Goal: Task Accomplishment & Management: Use online tool/utility

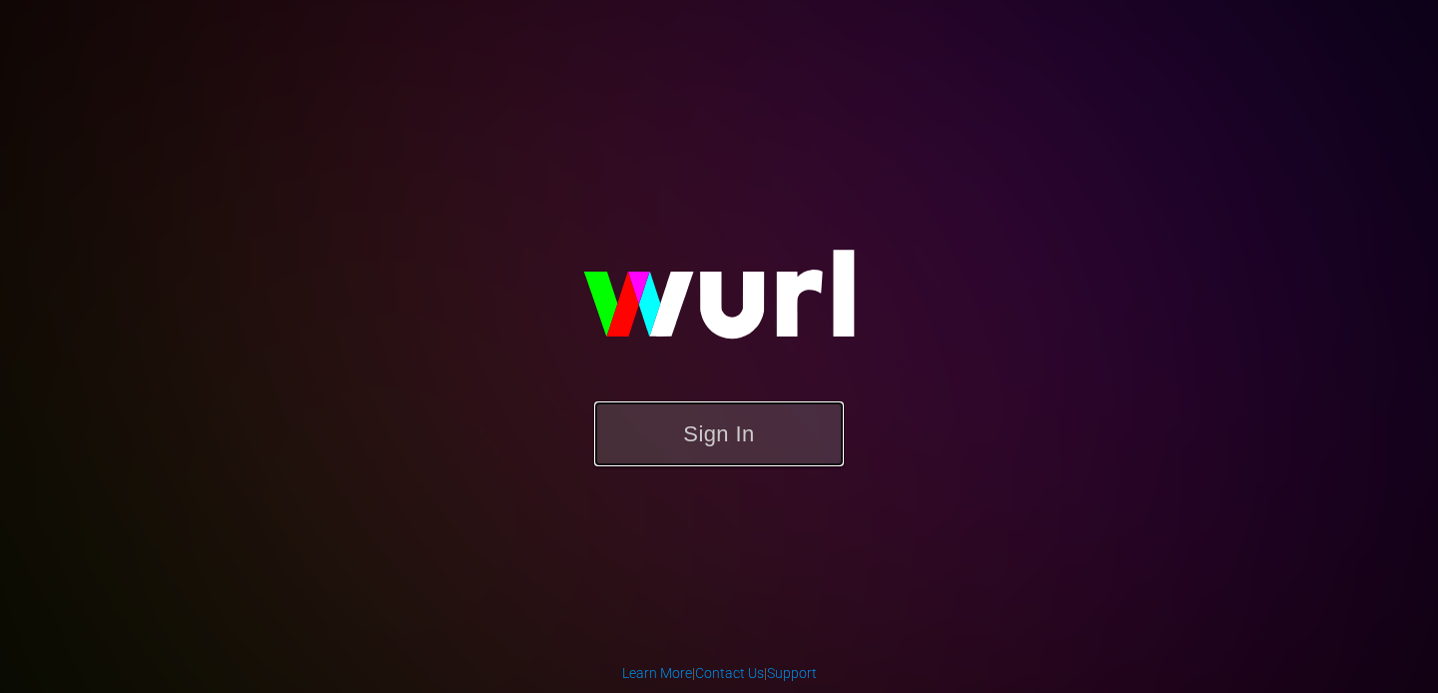
click at [759, 425] on button "Sign In" at bounding box center [719, 433] width 250 height 65
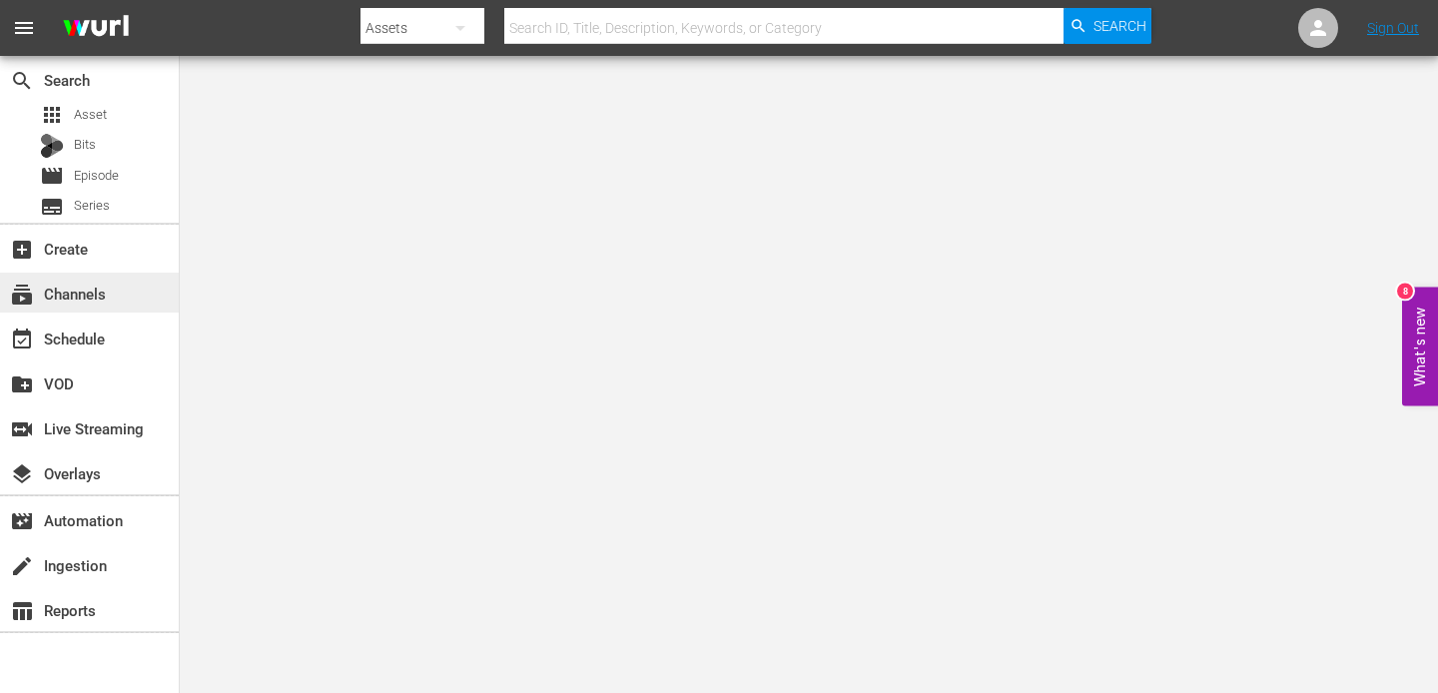
click at [62, 294] on div "subscriptions Channels" at bounding box center [56, 291] width 112 height 18
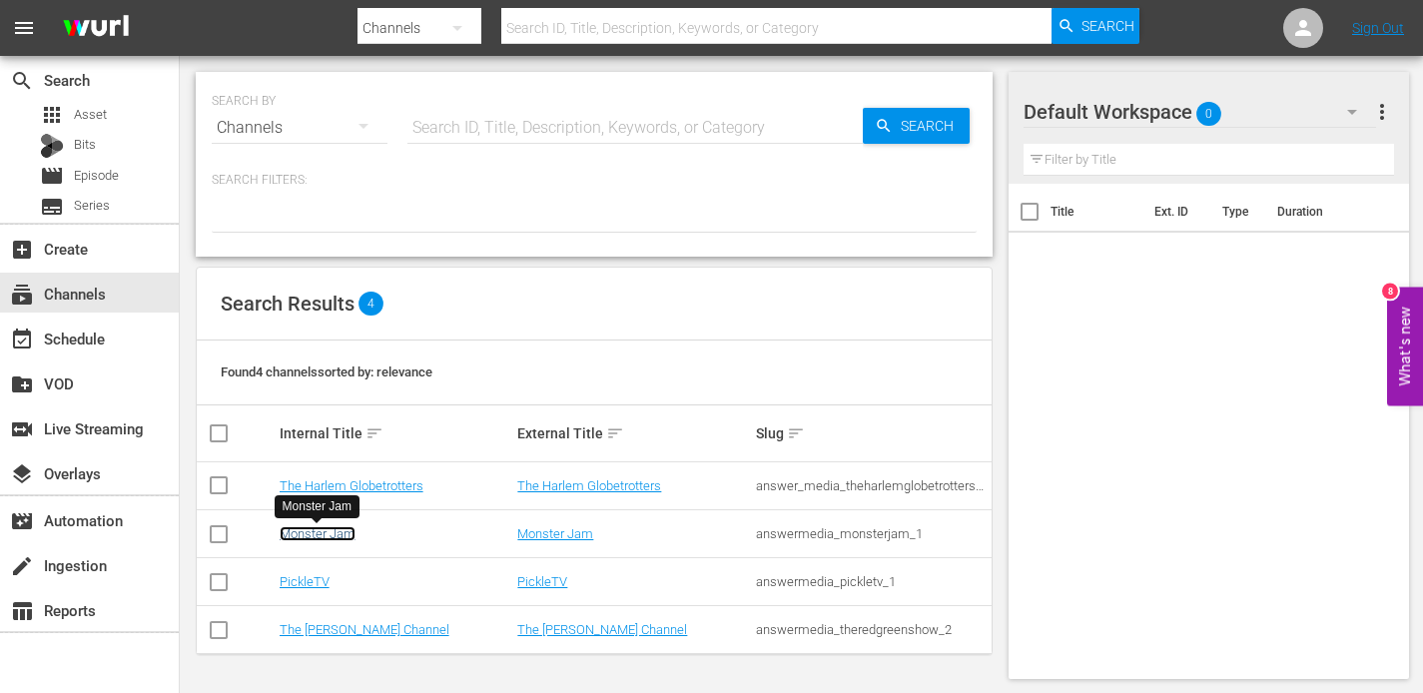
click at [313, 536] on link "Monster Jam" at bounding box center [318, 533] width 76 height 15
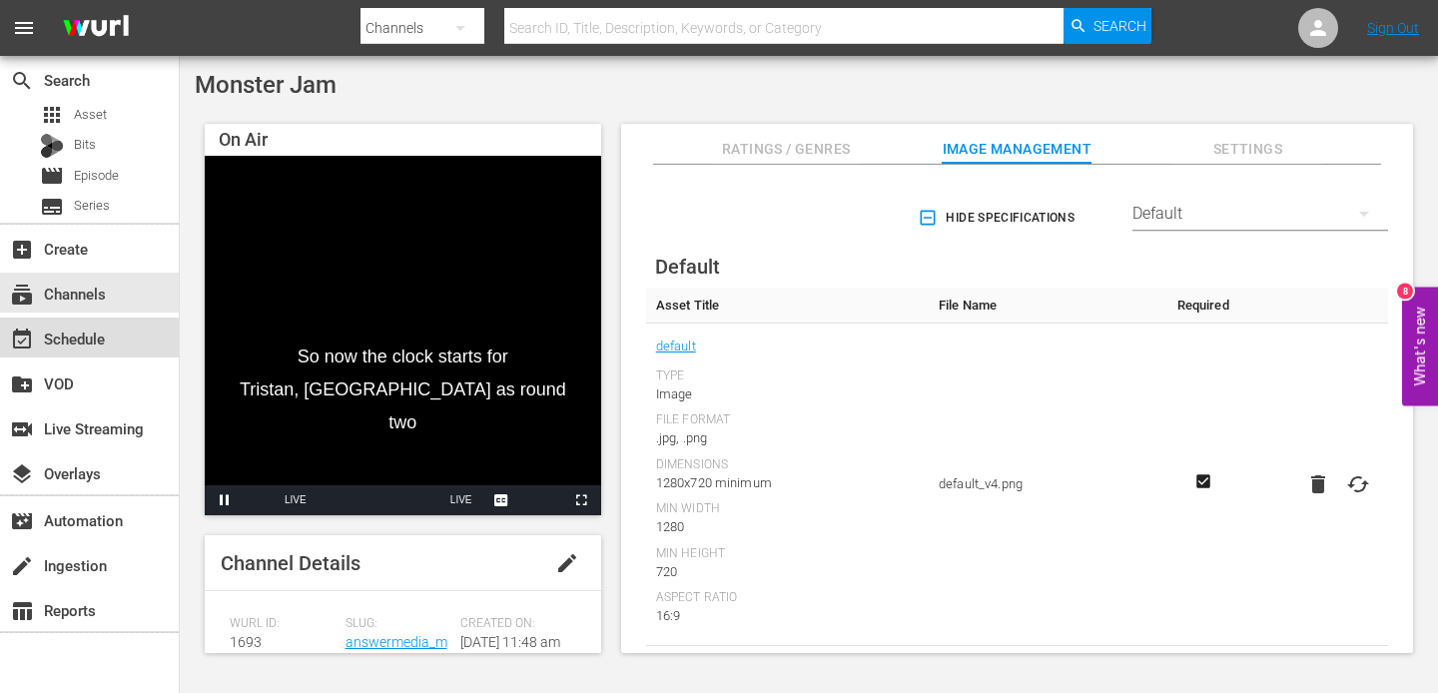
click at [76, 345] on div "event_available Schedule" at bounding box center [56, 336] width 112 height 18
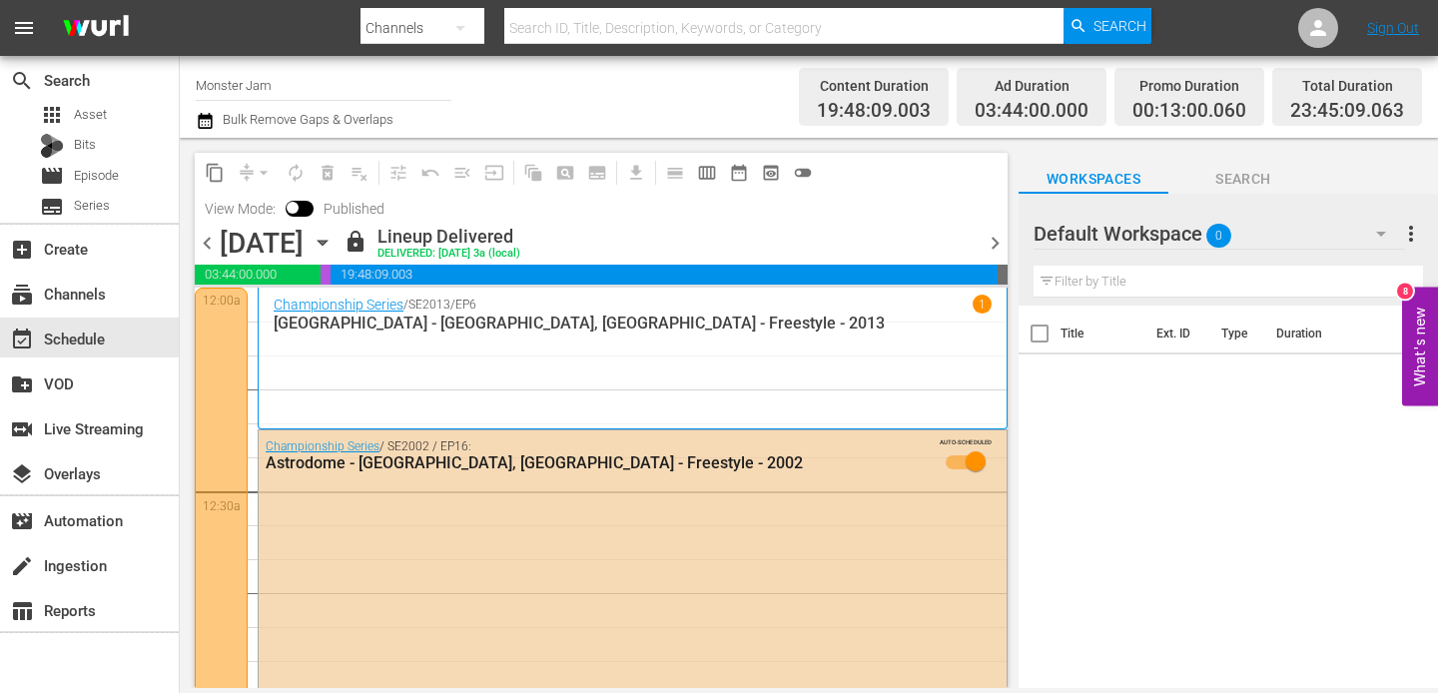
click at [997, 248] on span "chevron_right" at bounding box center [995, 243] width 25 height 25
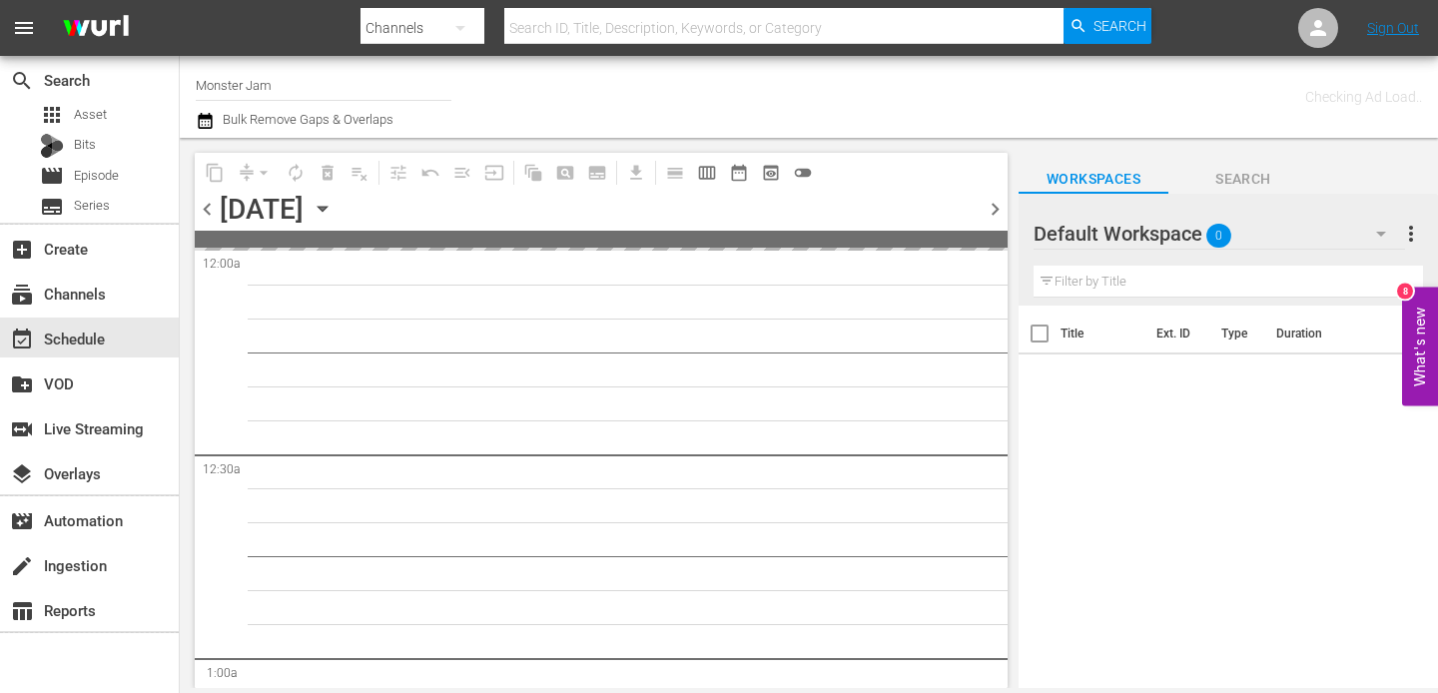
click at [995, 213] on span "chevron_right" at bounding box center [995, 209] width 25 height 25
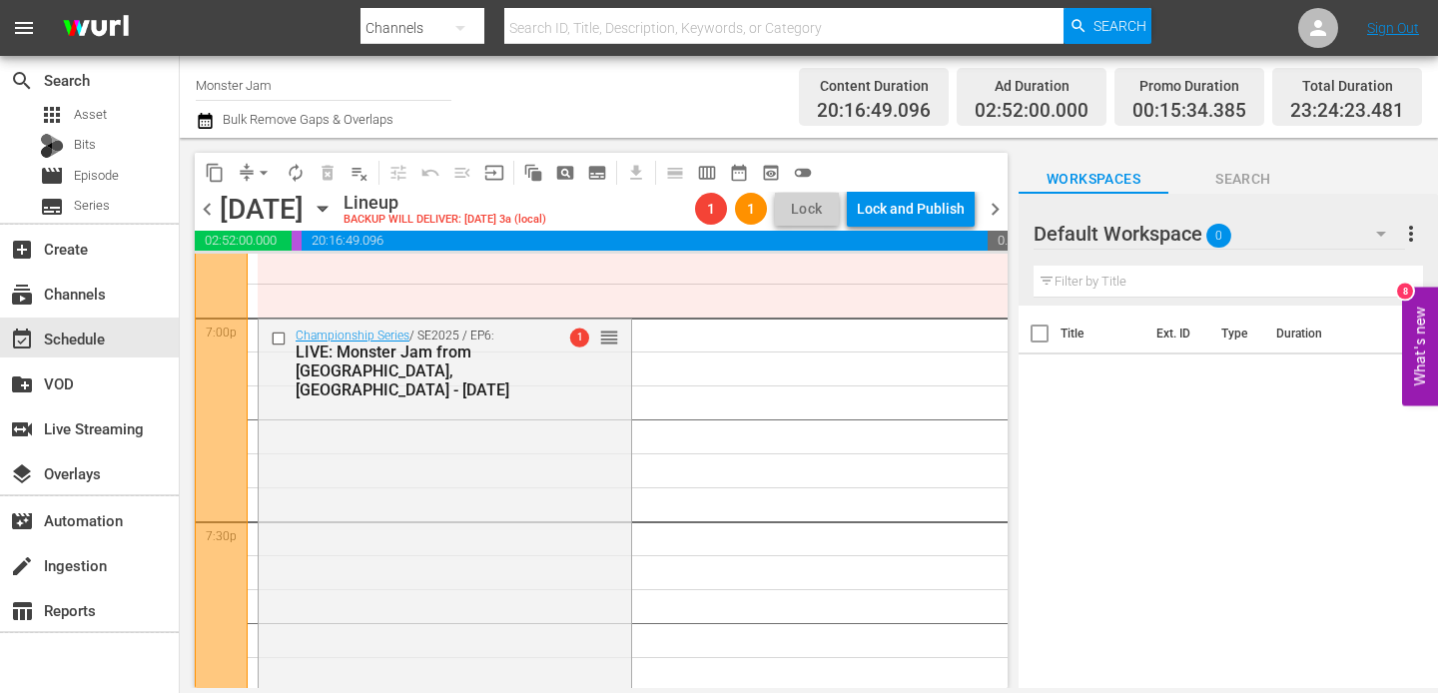
scroll to position [7688, 0]
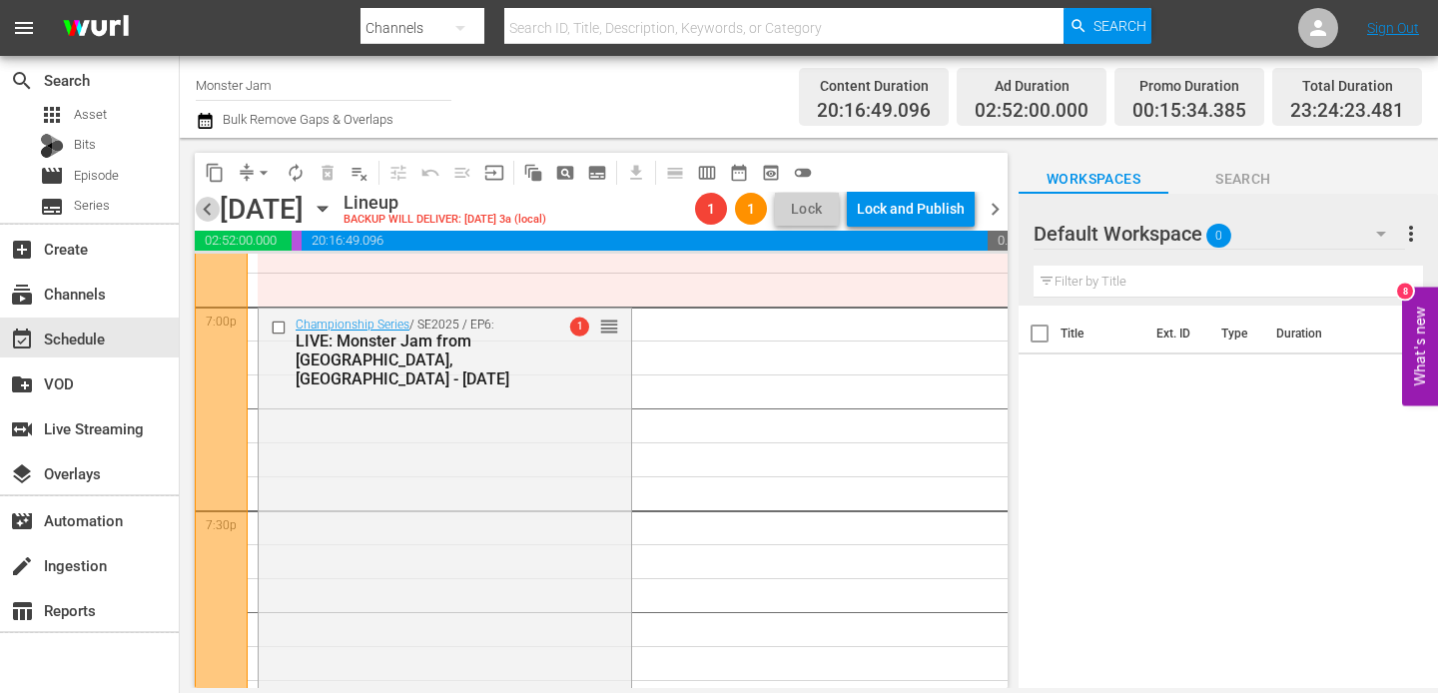
click at [207, 205] on span "chevron_left" at bounding box center [207, 209] width 25 height 25
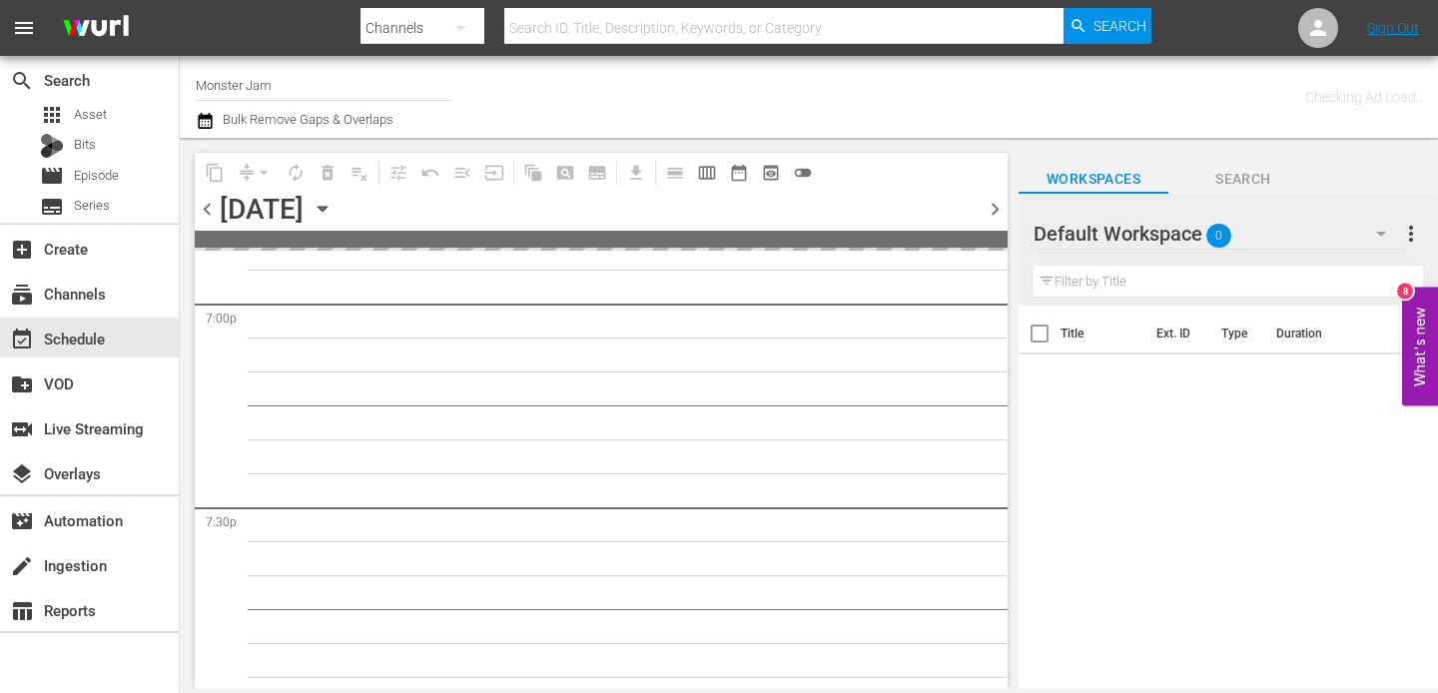
scroll to position [8163, 0]
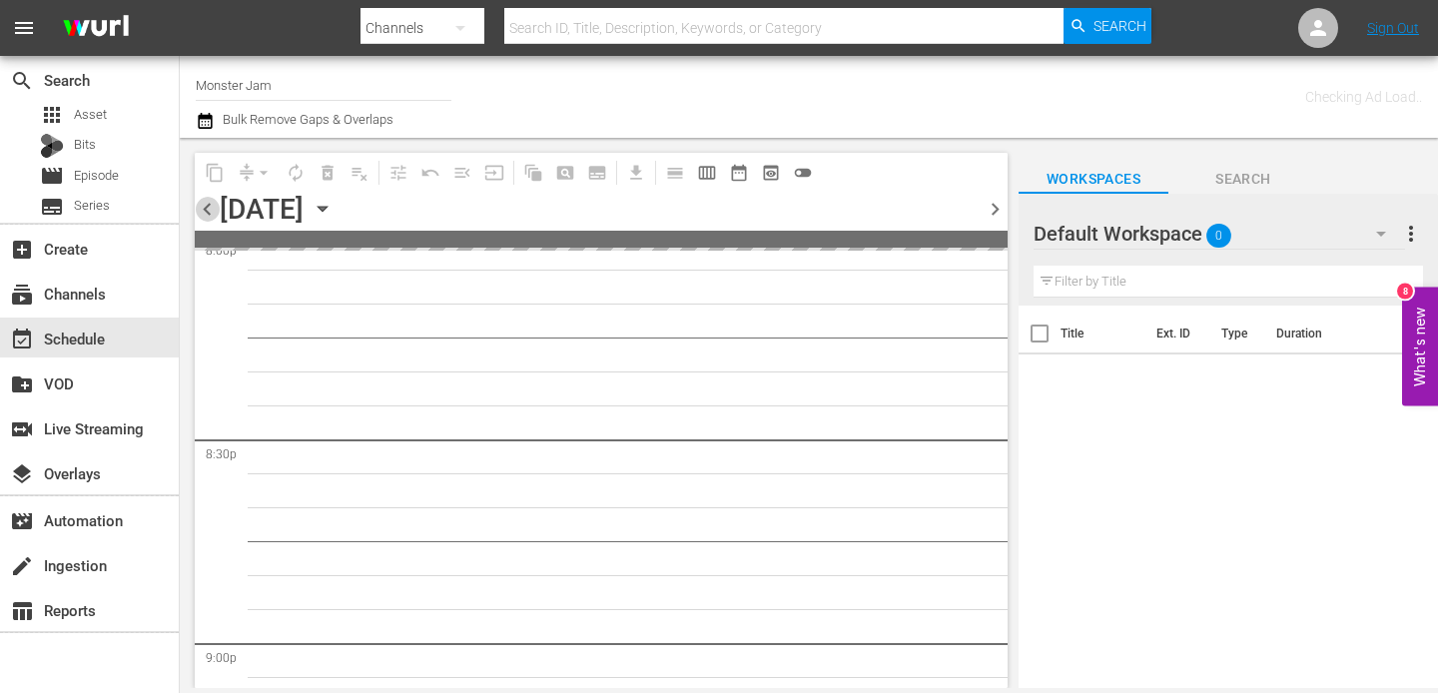
click at [207, 205] on span "chevron_left" at bounding box center [207, 209] width 25 height 25
click at [207, 206] on span "chevron_left" at bounding box center [207, 209] width 25 height 25
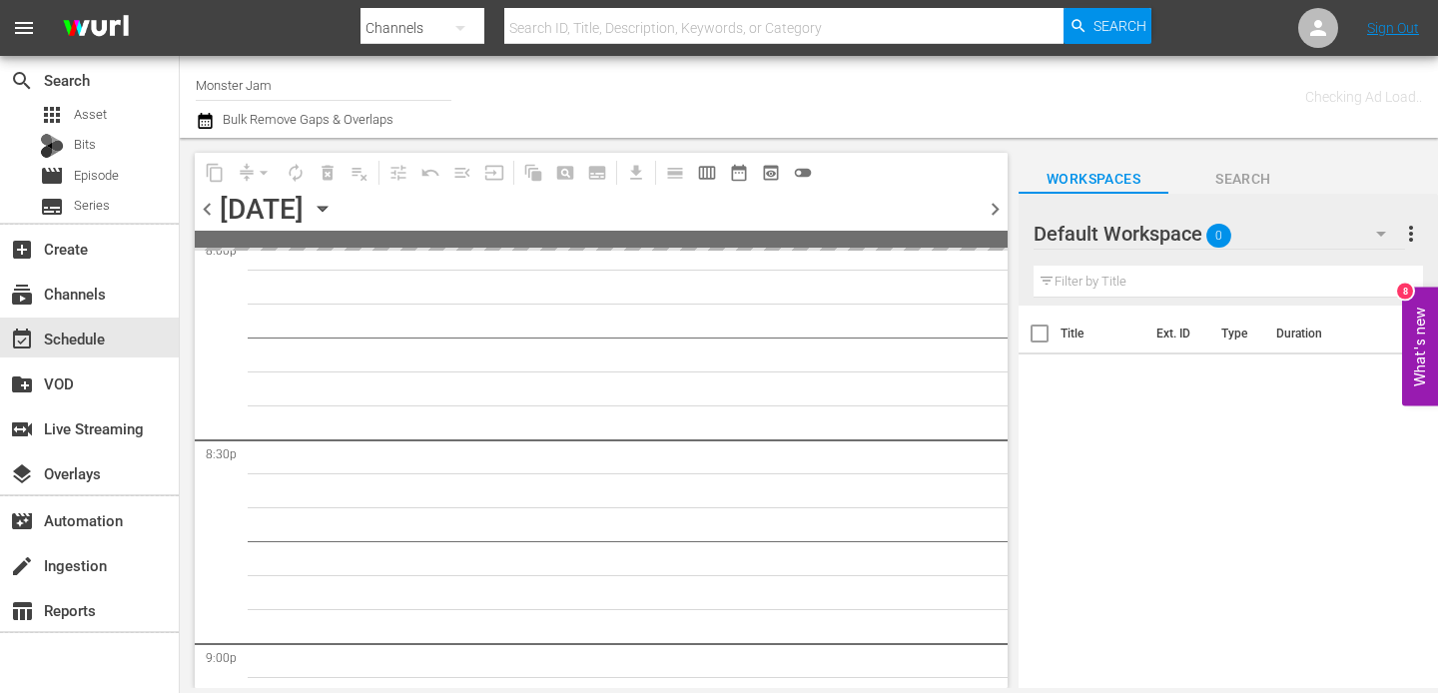
click at [207, 206] on span "chevron_left" at bounding box center [207, 209] width 25 height 25
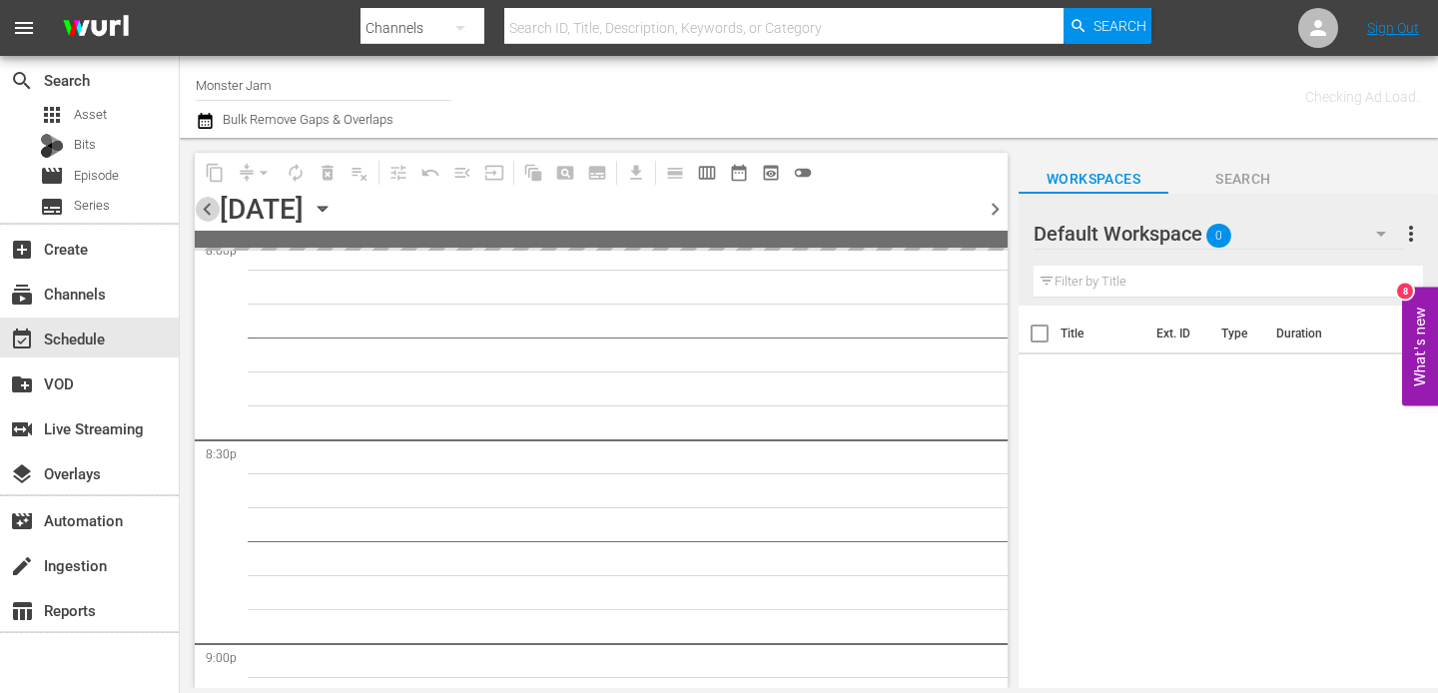
click at [207, 206] on span "chevron_left" at bounding box center [207, 209] width 25 height 25
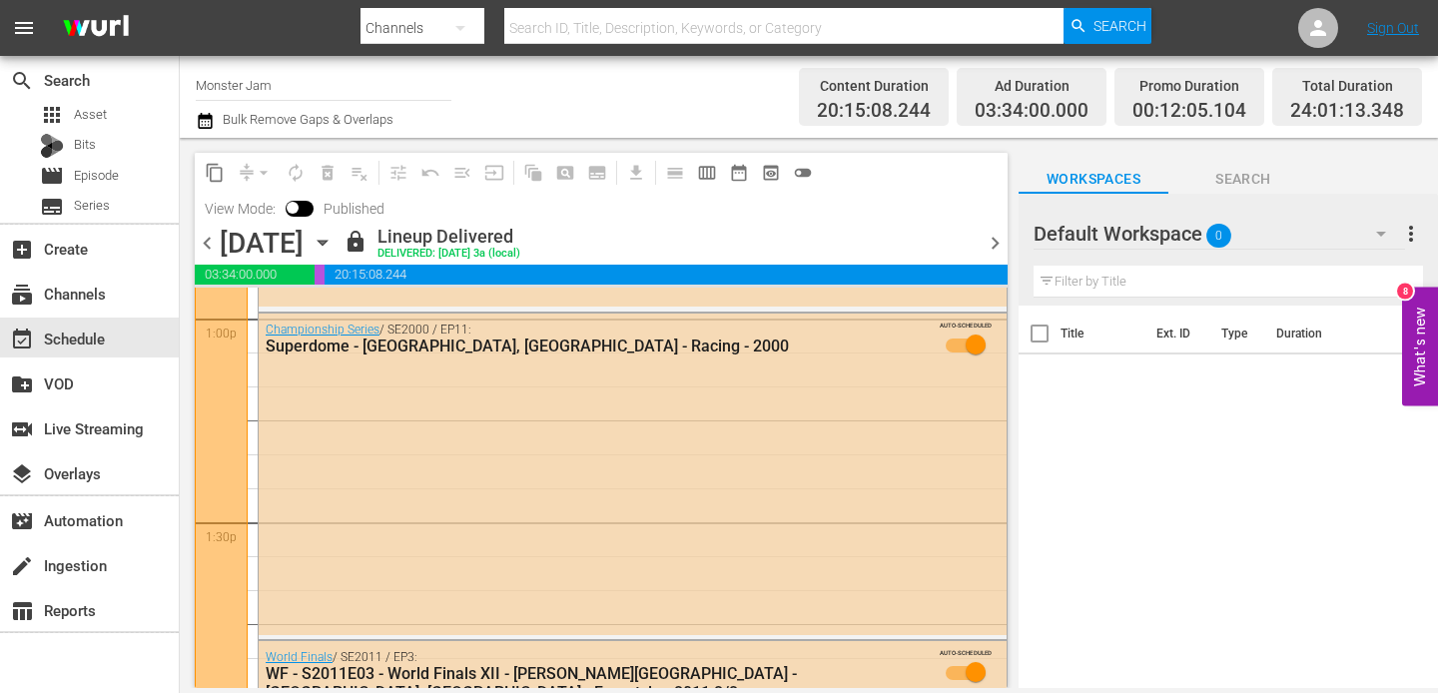
scroll to position [5253, 0]
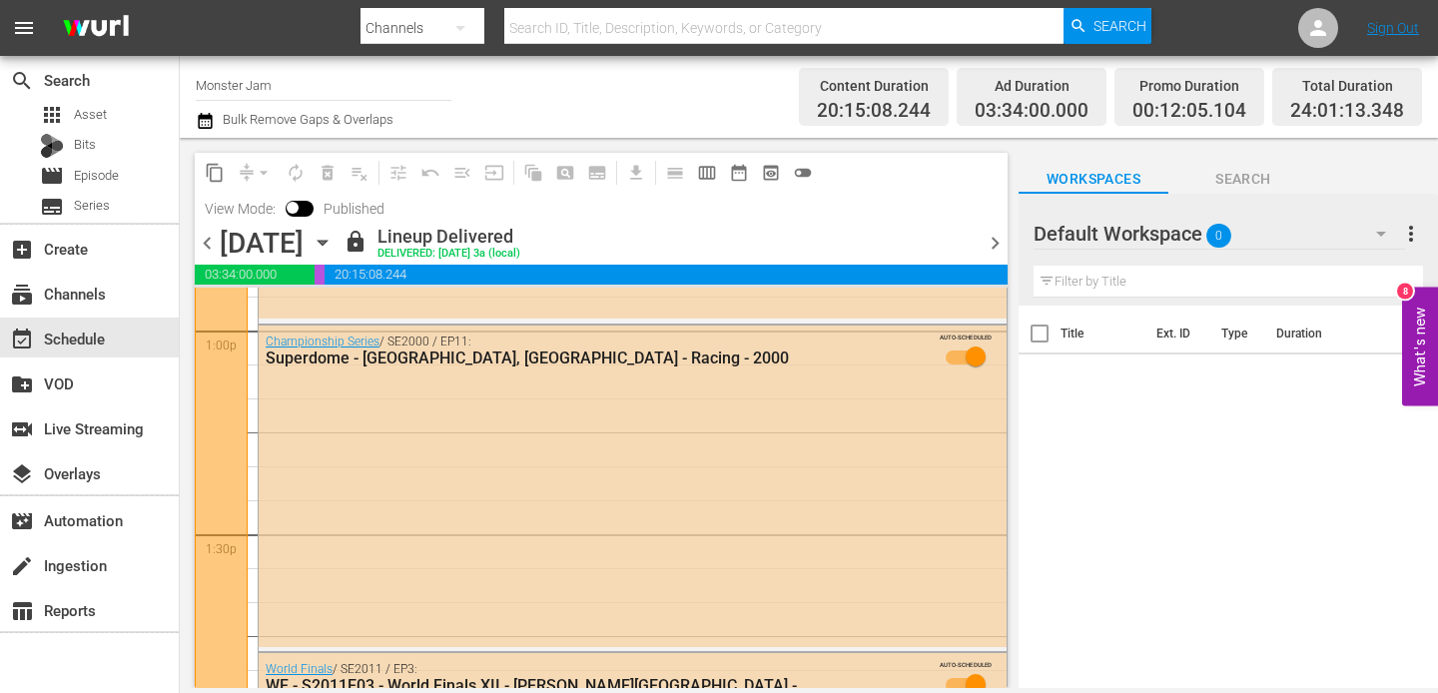
click at [994, 234] on span "chevron_right" at bounding box center [995, 243] width 25 height 25
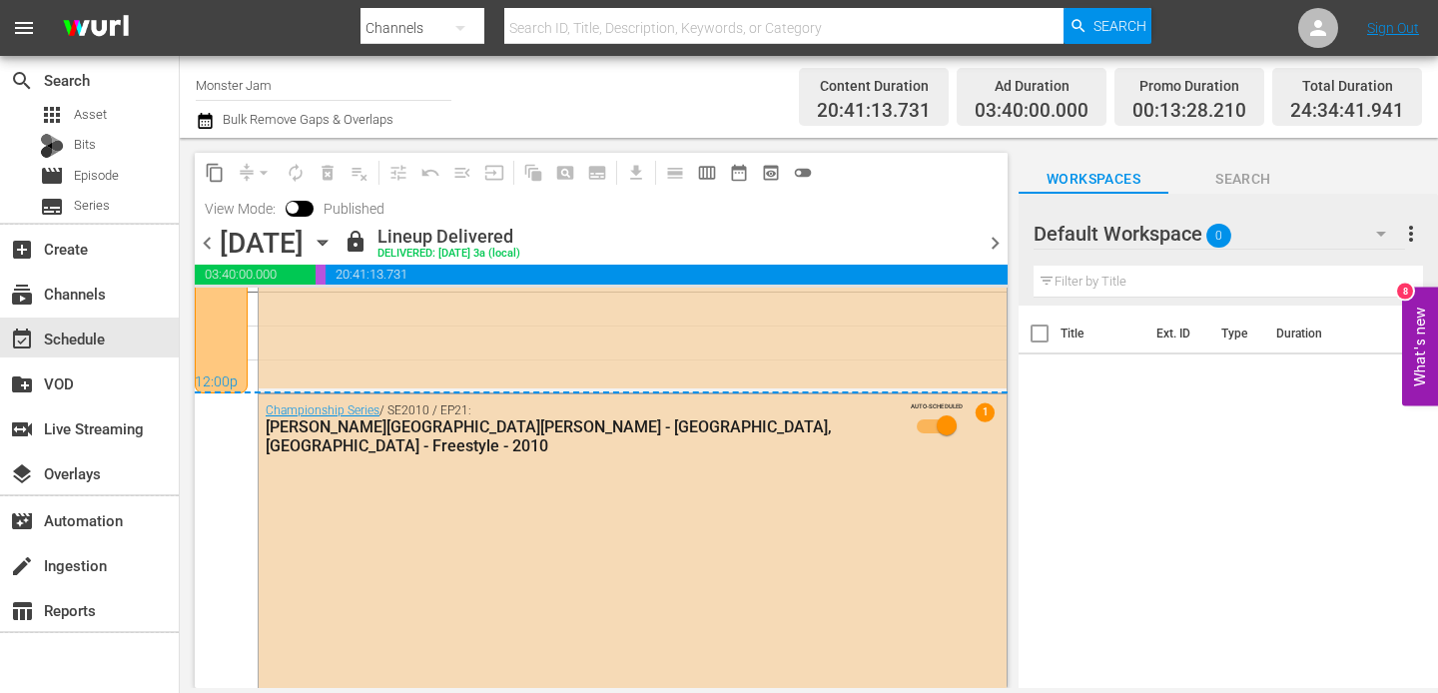
scroll to position [9736, 0]
